Goal: Information Seeking & Learning: Learn about a topic

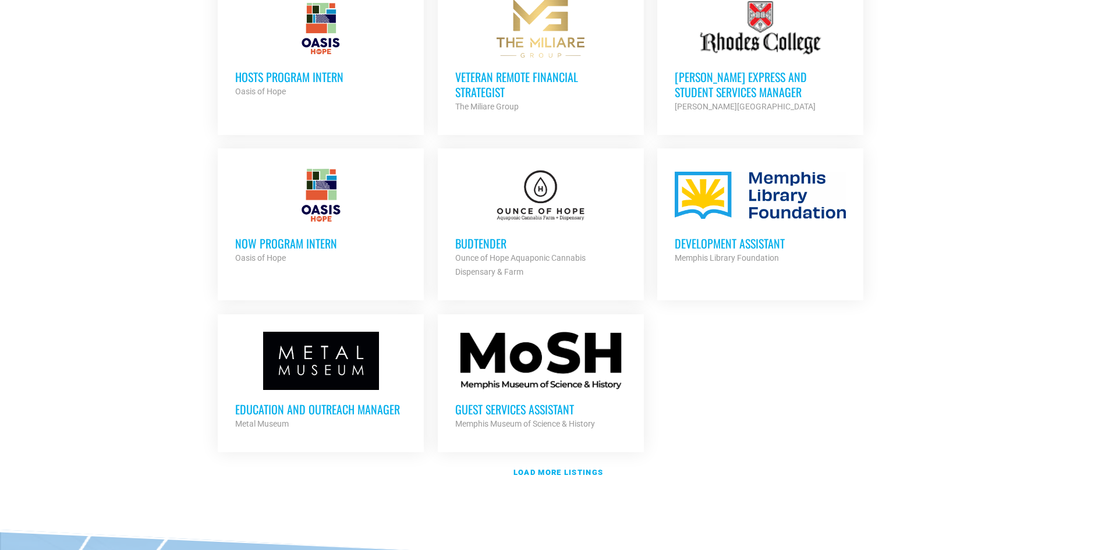
scroll to position [1222, 0]
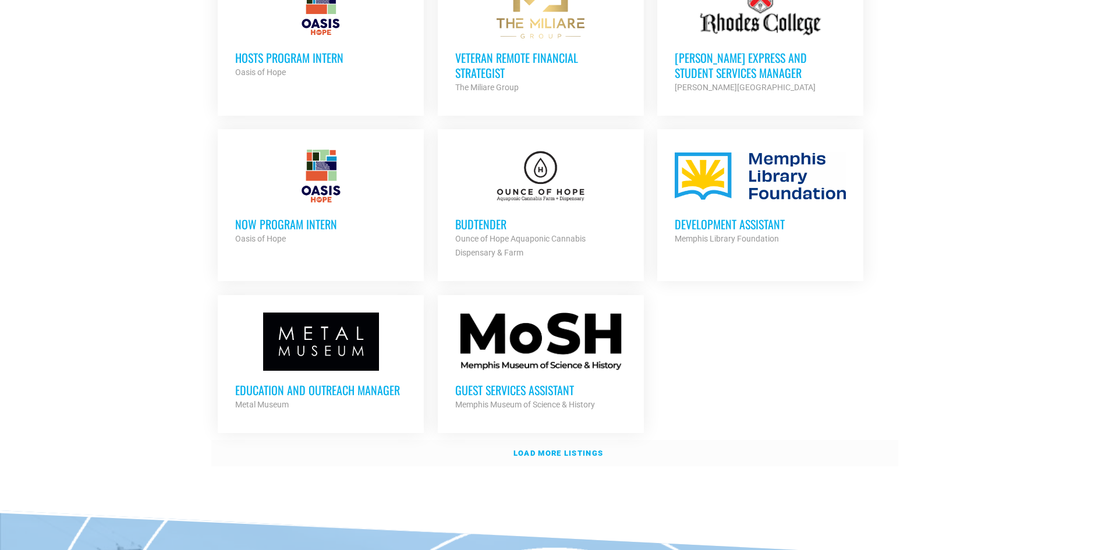
click at [565, 449] on strong "Load more listings" at bounding box center [558, 453] width 90 height 9
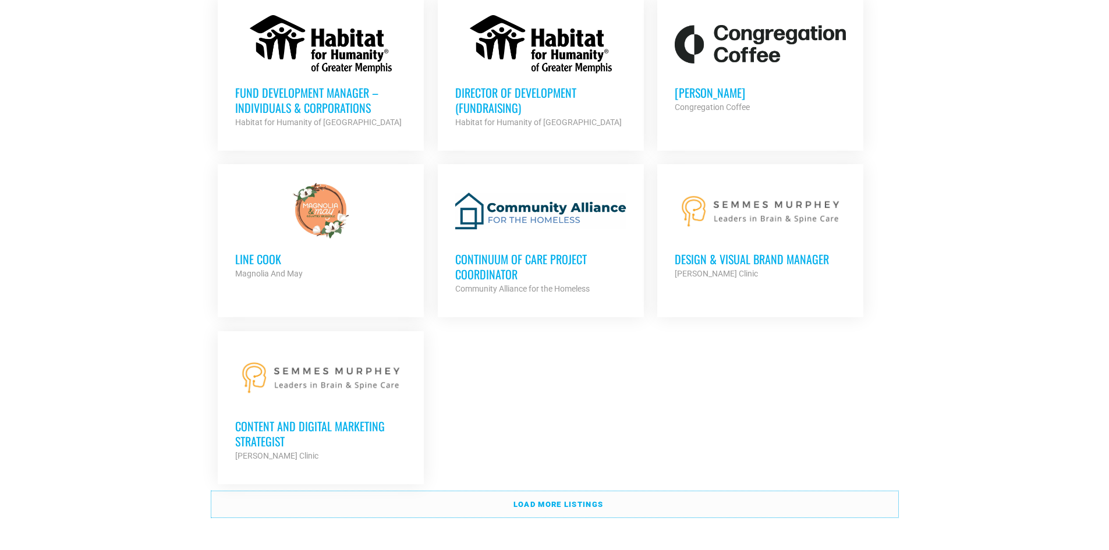
scroll to position [2386, 0]
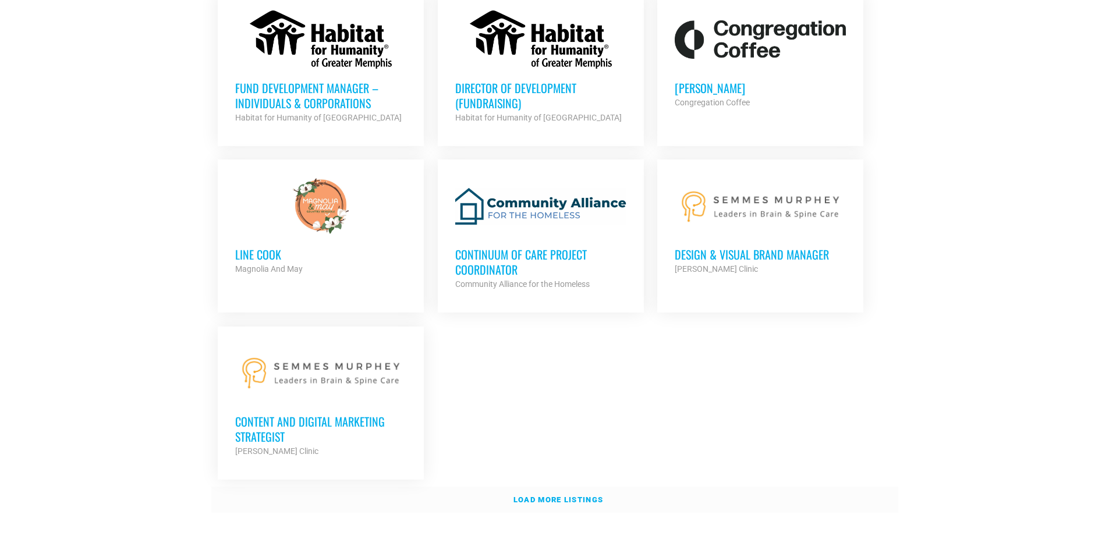
click at [552, 487] on link "Load more listings" at bounding box center [554, 500] width 687 height 27
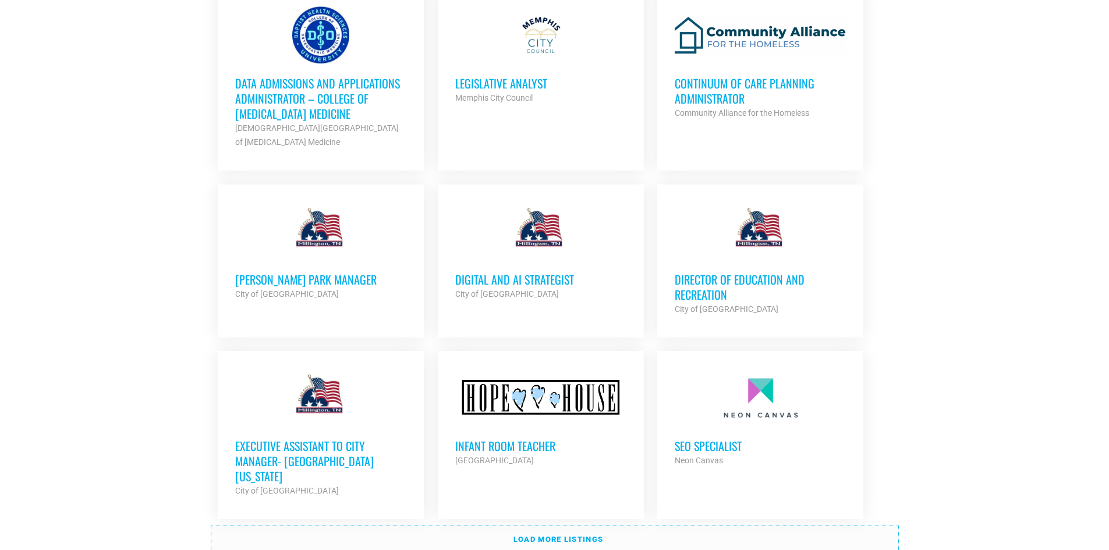
scroll to position [3434, 0]
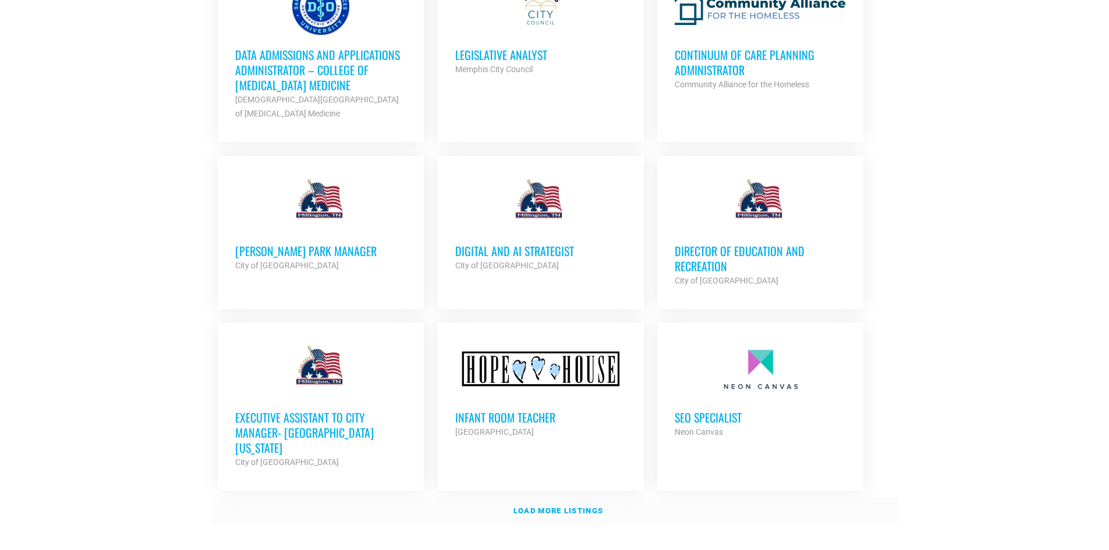
click at [570, 506] on strong "Load more listings" at bounding box center [558, 510] width 90 height 9
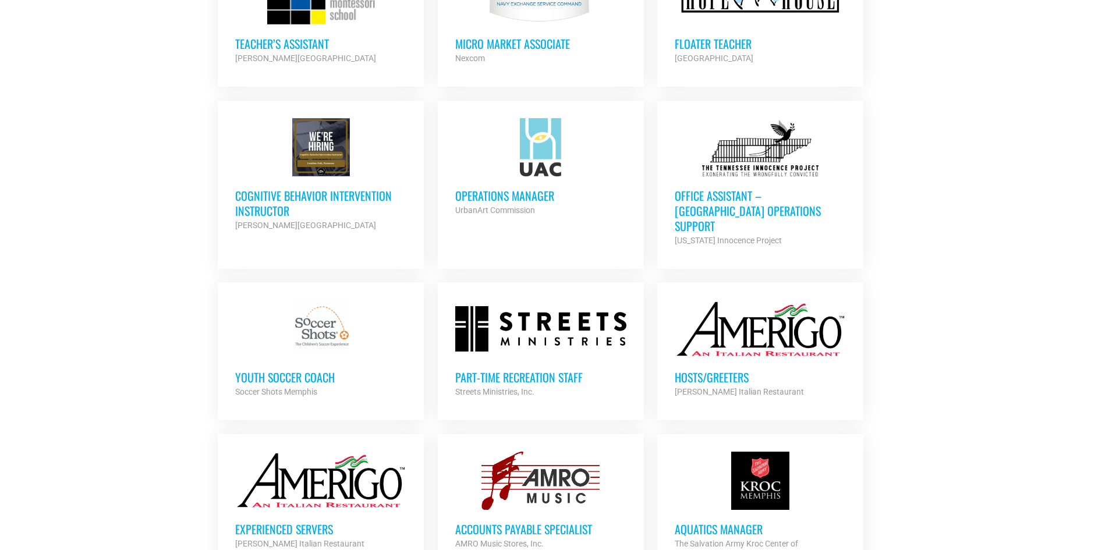
scroll to position [4016, 0]
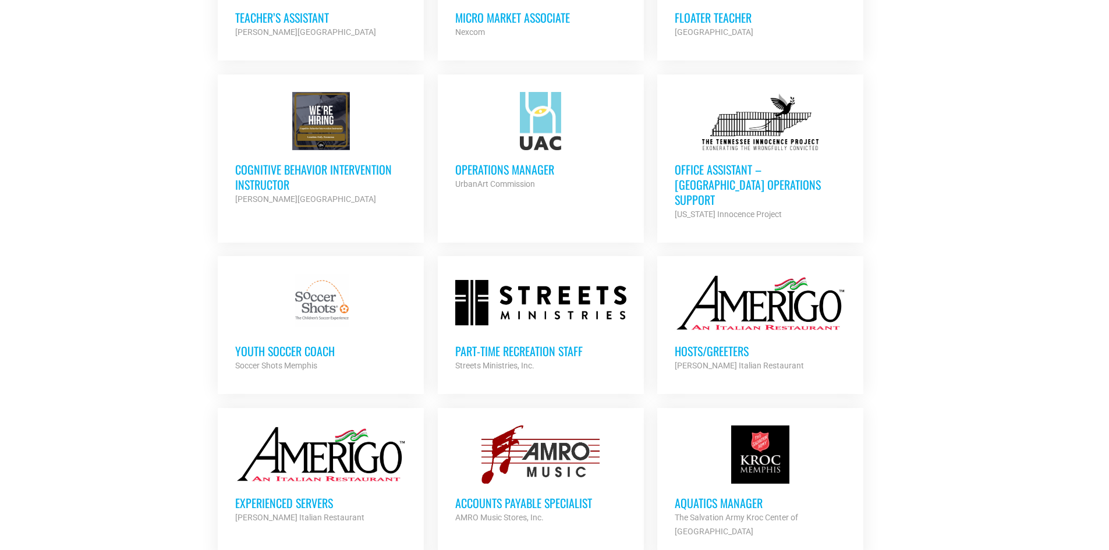
click at [529, 495] on h3 "Accounts Payable Specialist" at bounding box center [540, 502] width 171 height 15
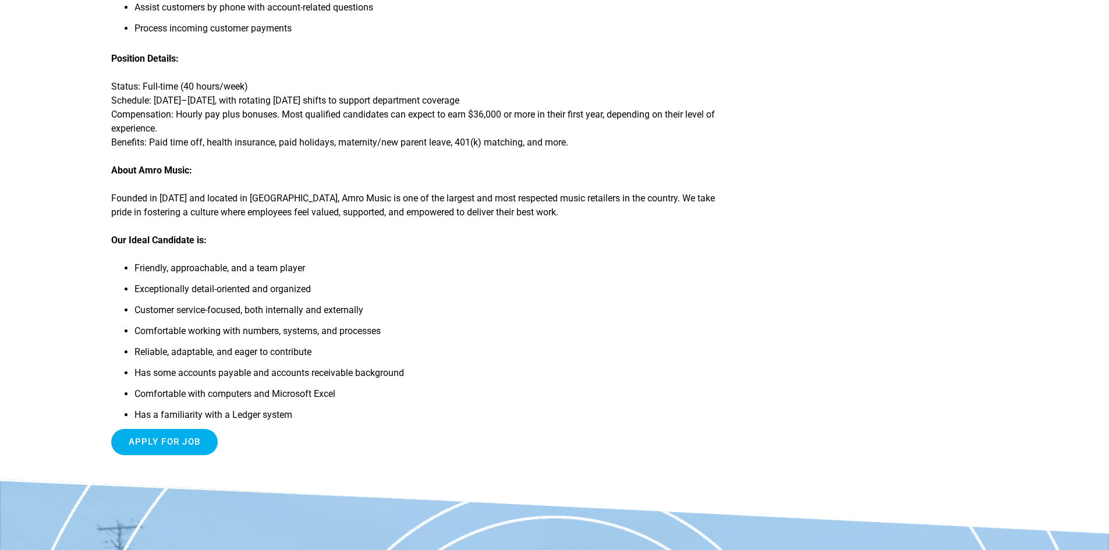
scroll to position [582, 0]
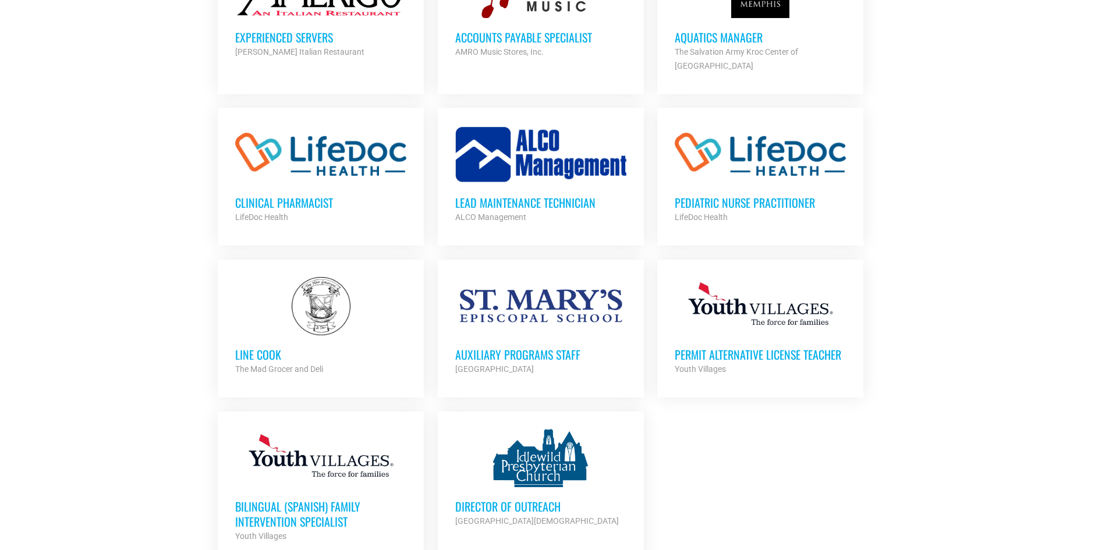
scroll to position [4540, 0]
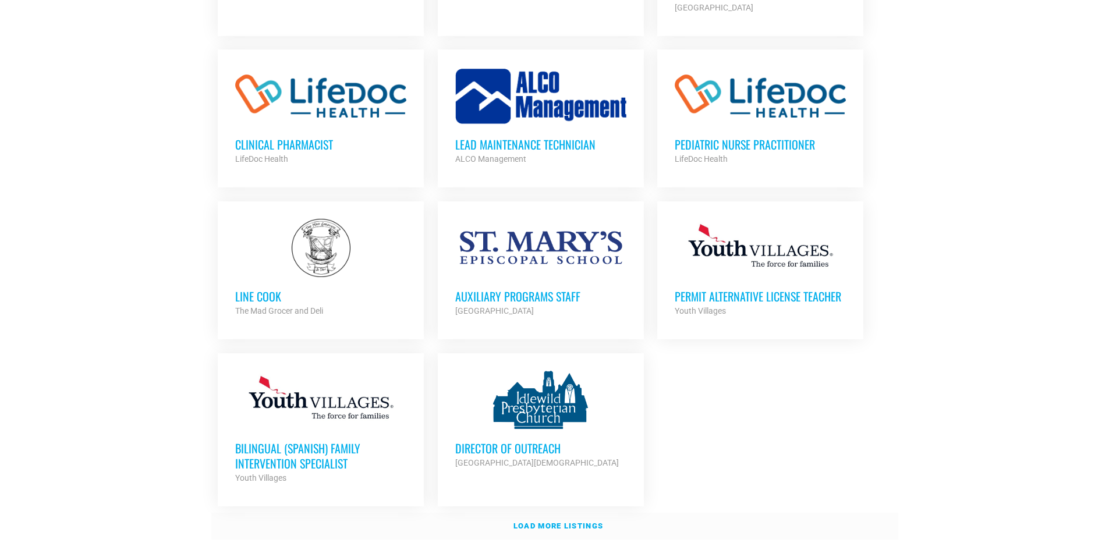
click at [547, 522] on strong "Load more listings" at bounding box center [558, 526] width 90 height 9
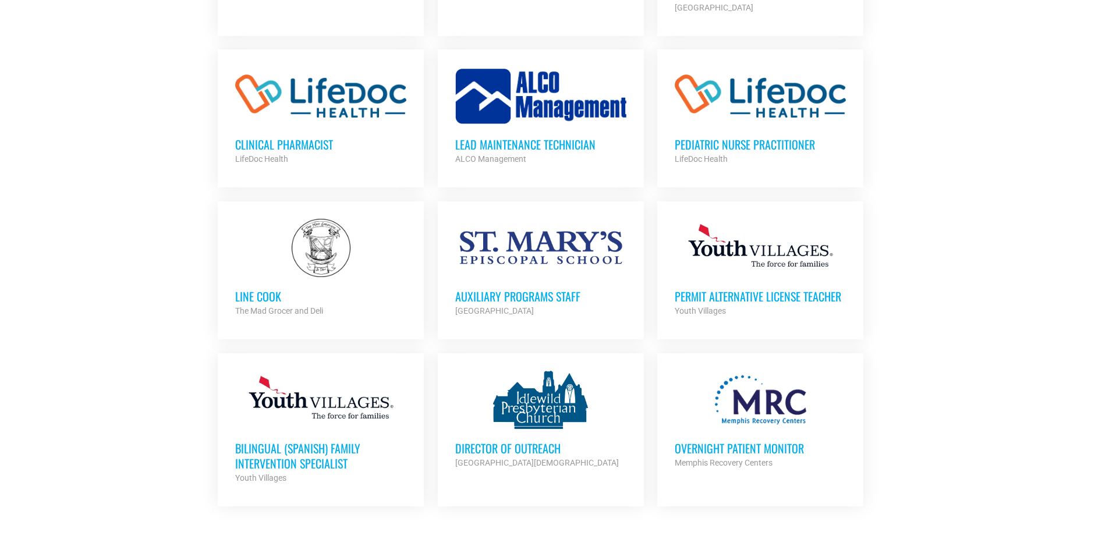
click at [790, 441] on h3 "Overnight Patient Monitor" at bounding box center [760, 448] width 171 height 15
